Goal: Find specific page/section: Find specific page/section

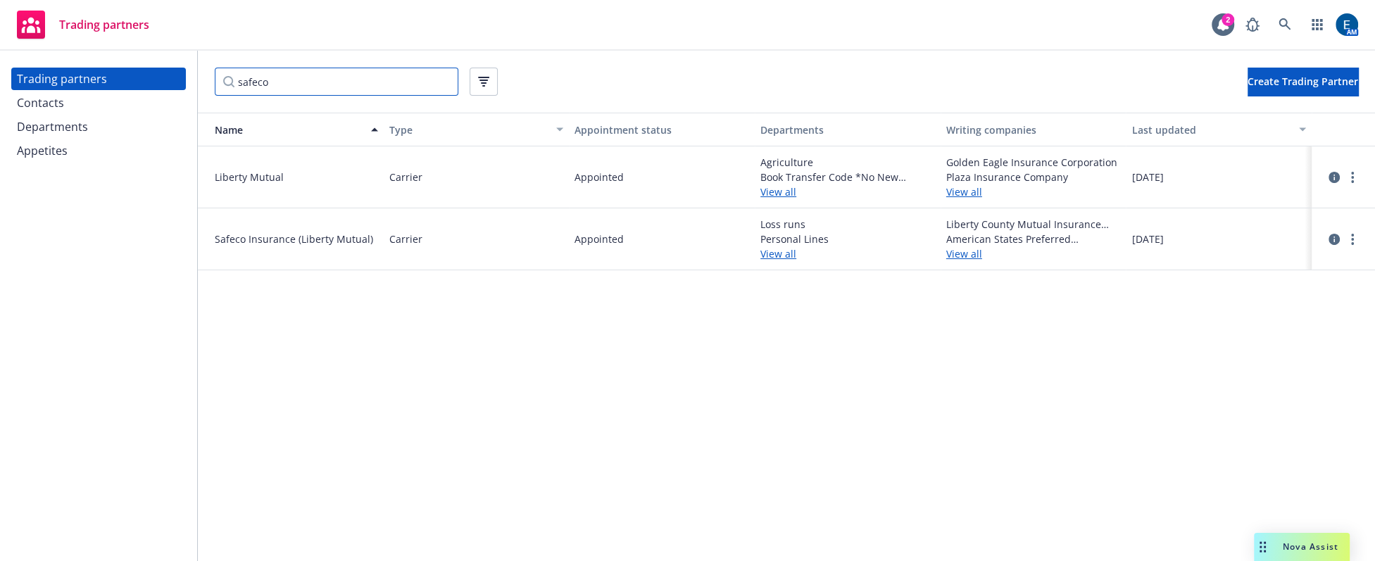
drag, startPoint x: 0, startPoint y: 0, endPoint x: 232, endPoint y: 84, distance: 247.0
click at [232, 84] on input "safeco" at bounding box center [337, 82] width 244 height 28
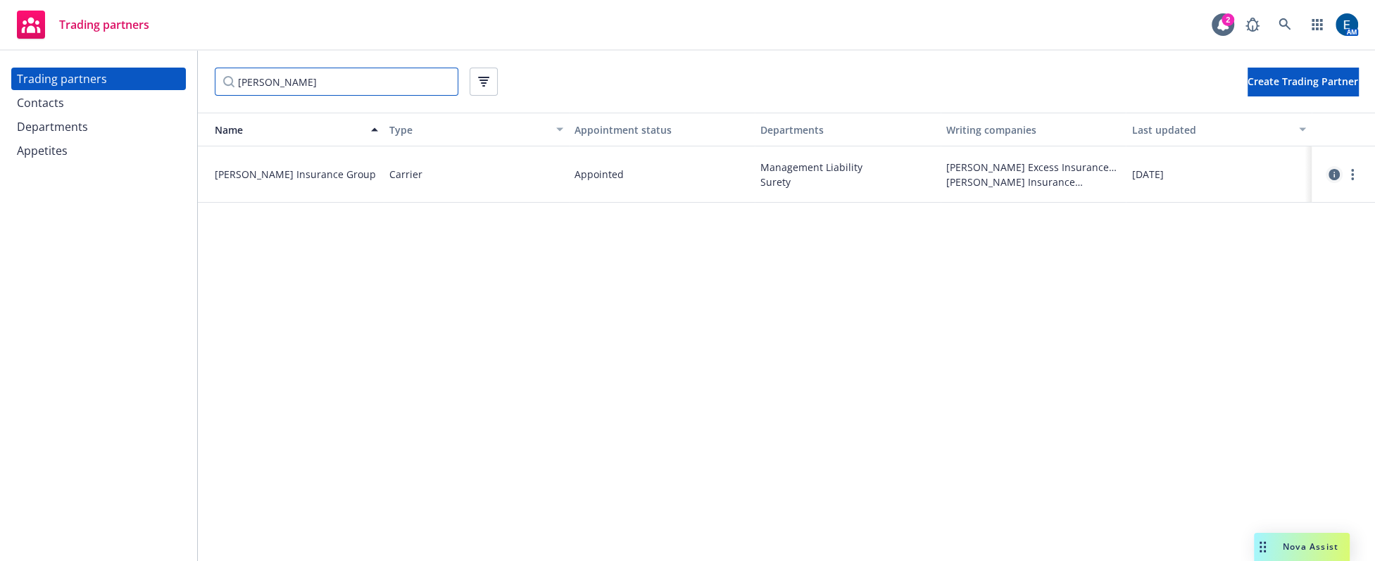
type input "[PERSON_NAME]"
click at [1330, 169] on icon "circleInformation" at bounding box center [1333, 174] width 11 height 11
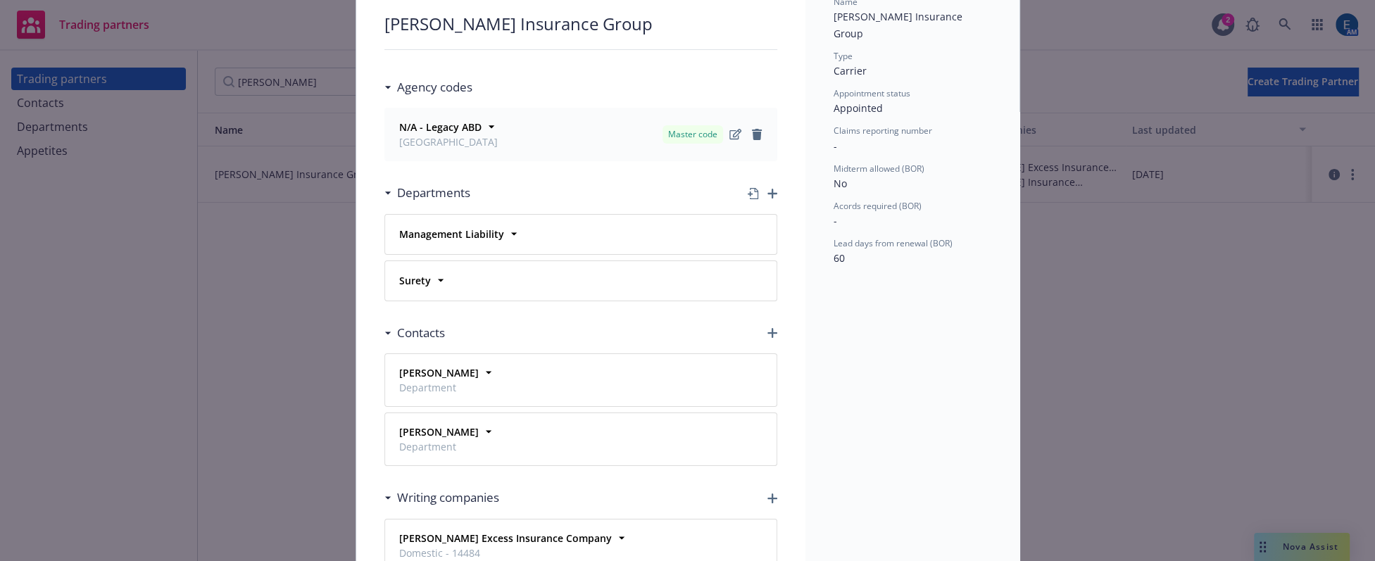
scroll to position [127, 0]
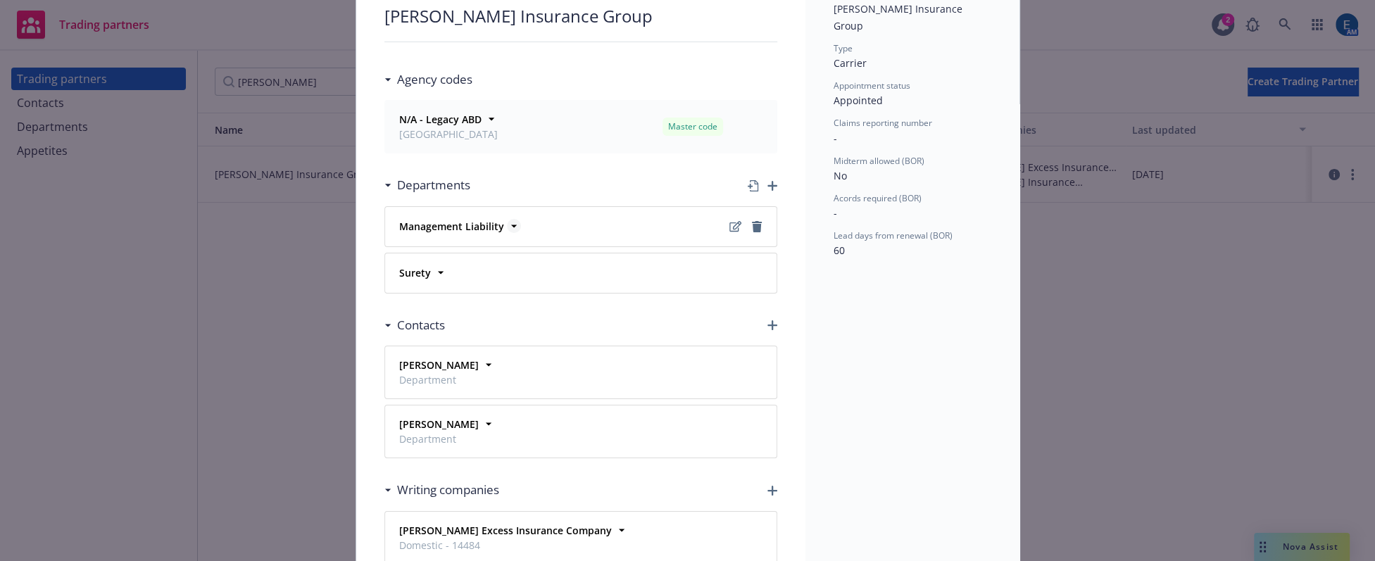
click at [507, 219] on icon at bounding box center [514, 226] width 14 height 14
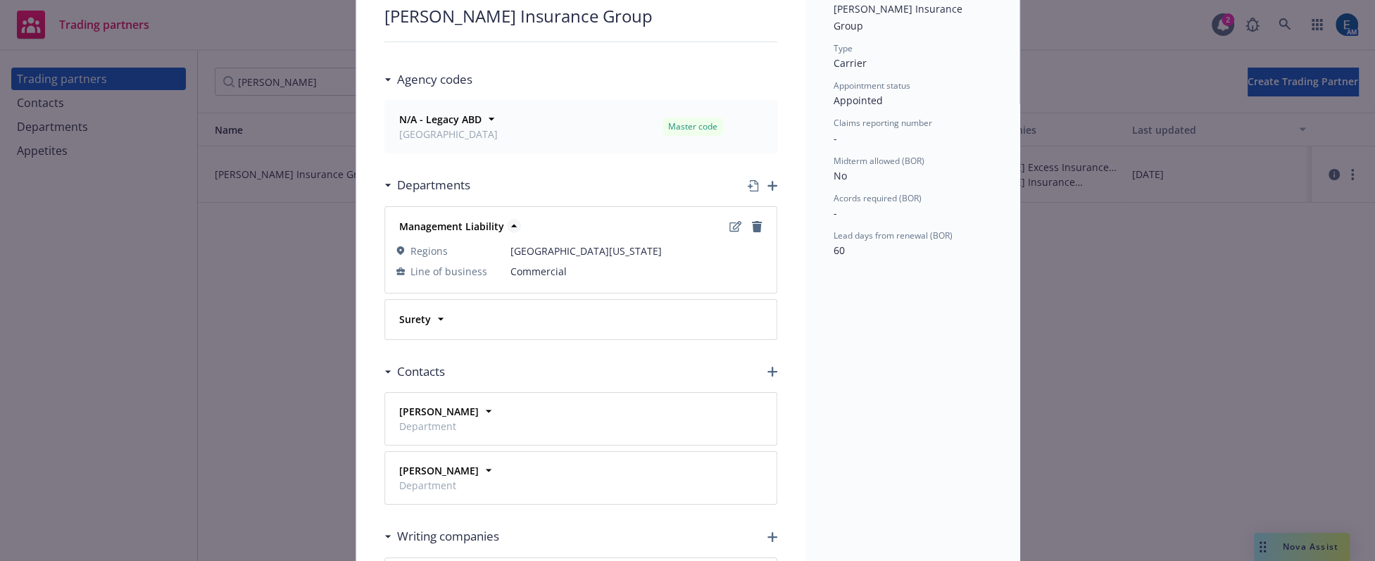
click at [507, 219] on icon at bounding box center [514, 226] width 14 height 14
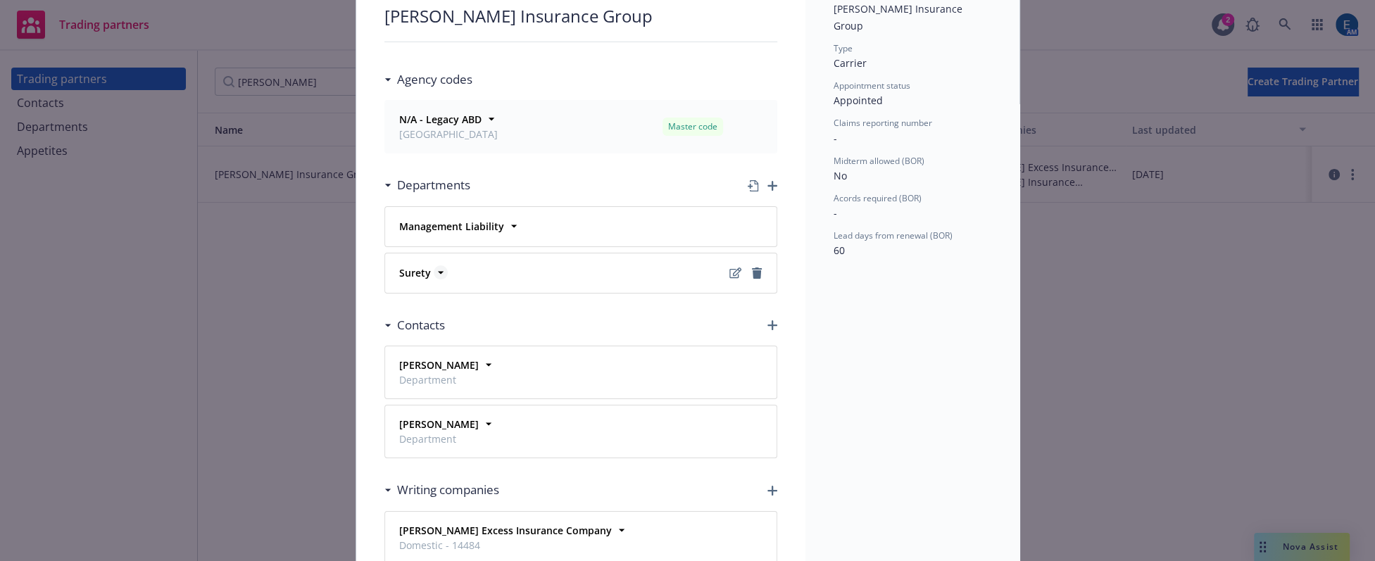
click at [434, 265] on icon at bounding box center [441, 272] width 14 height 14
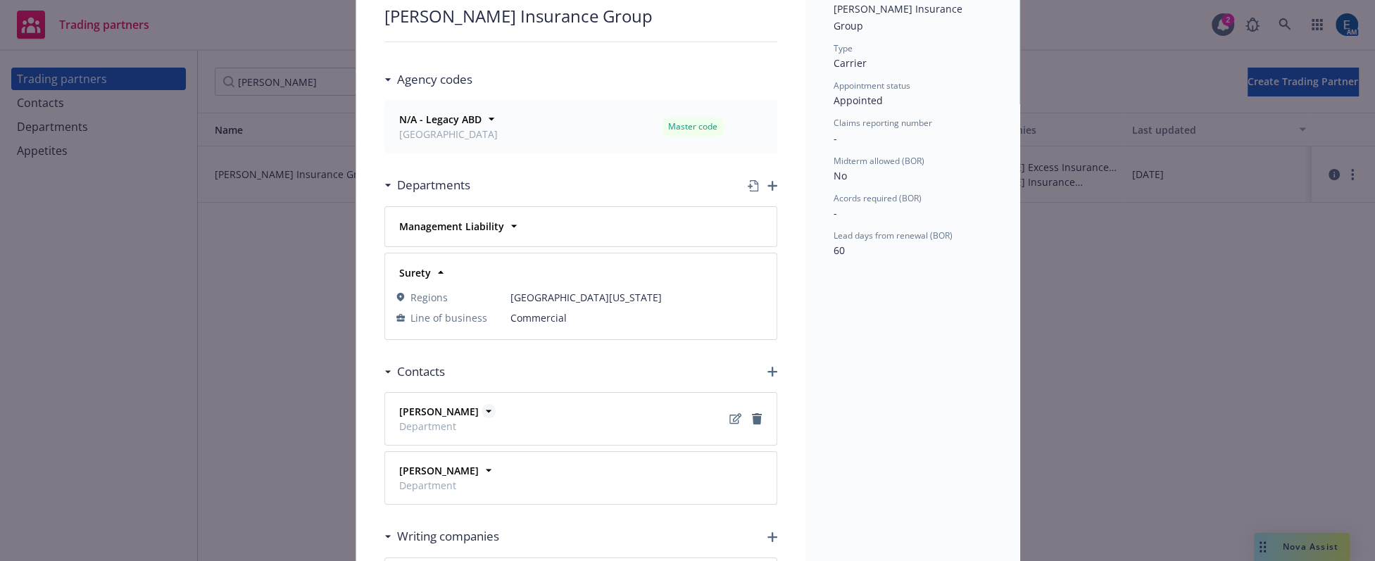
click at [482, 404] on icon at bounding box center [489, 411] width 14 height 14
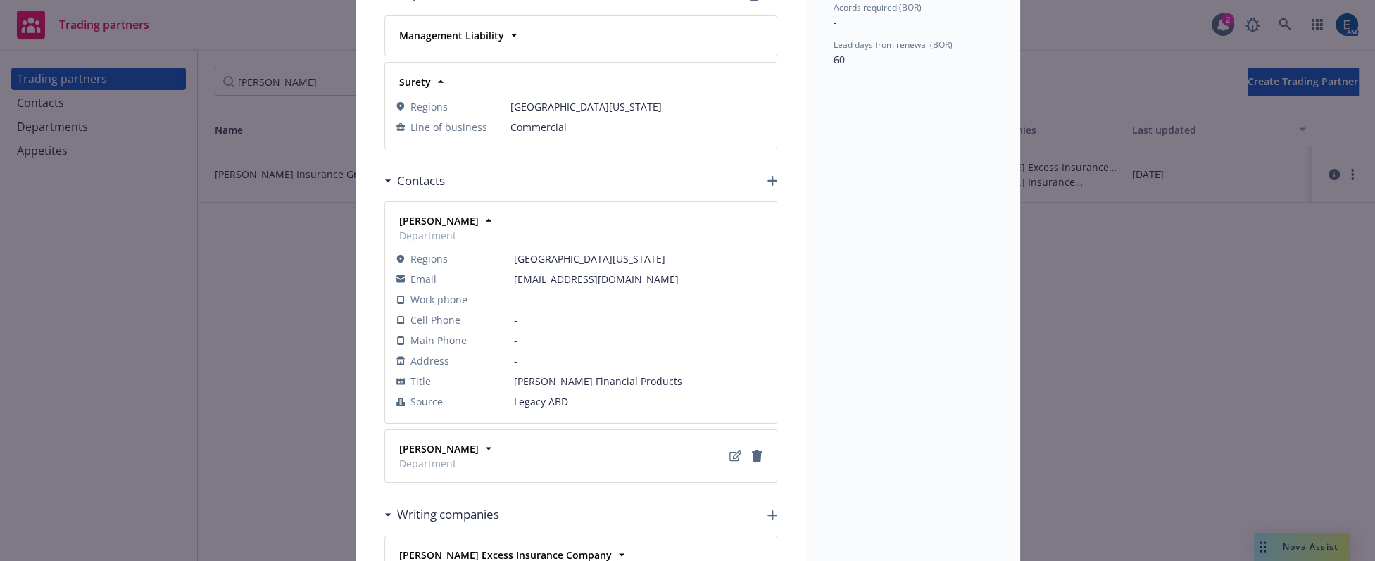
scroll to position [320, 0]
click at [482, 440] on icon at bounding box center [489, 447] width 14 height 14
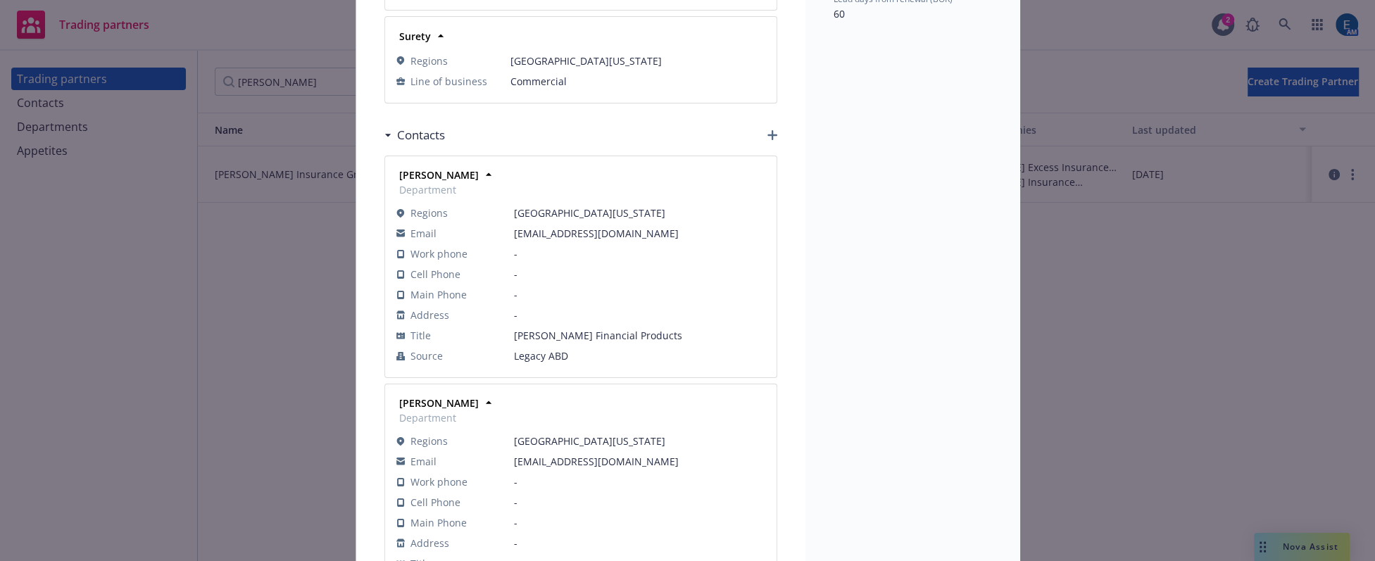
scroll to position [127, 0]
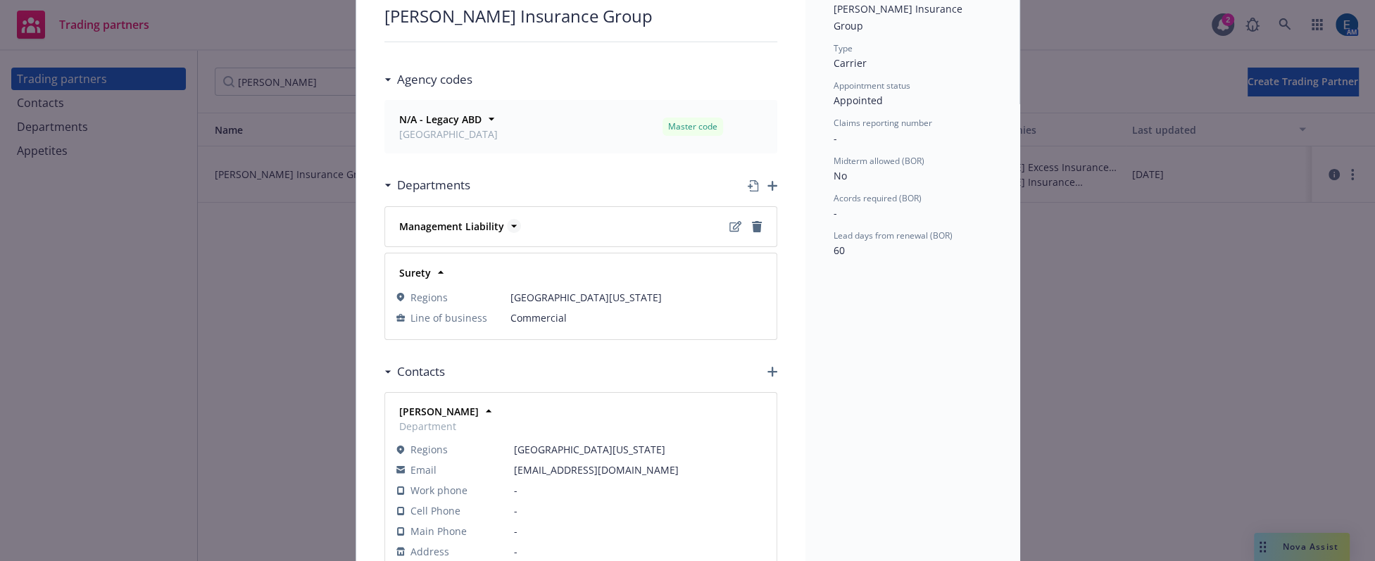
click at [451, 220] on strong "Management Liability" at bounding box center [451, 226] width 105 height 13
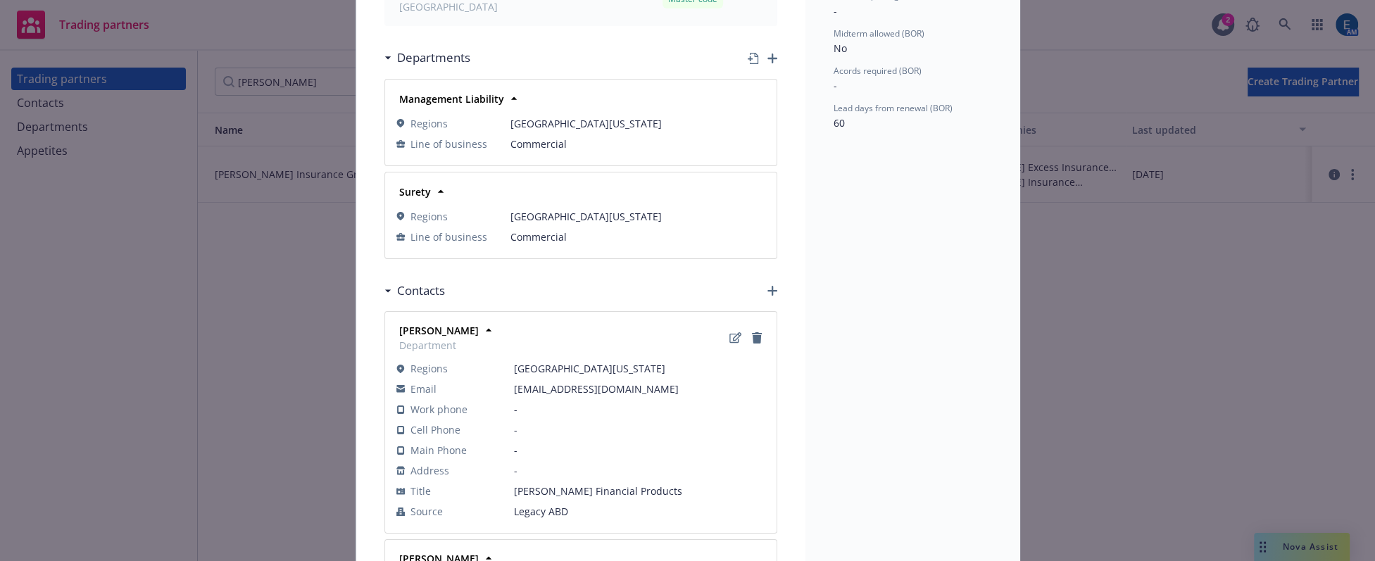
scroll to position [256, 0]
